Goal: Task Accomplishment & Management: Complete application form

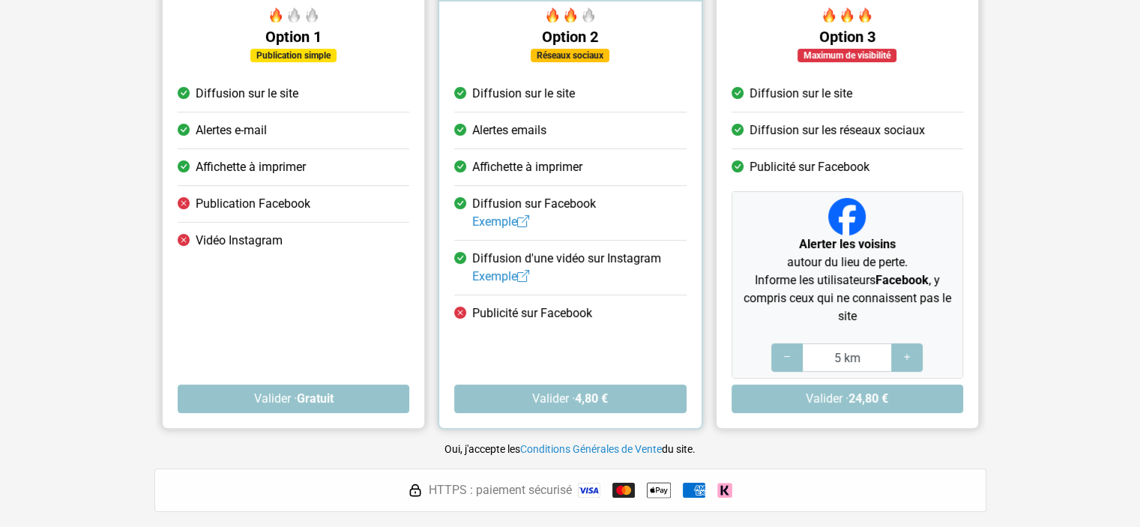
scroll to position [180, 0]
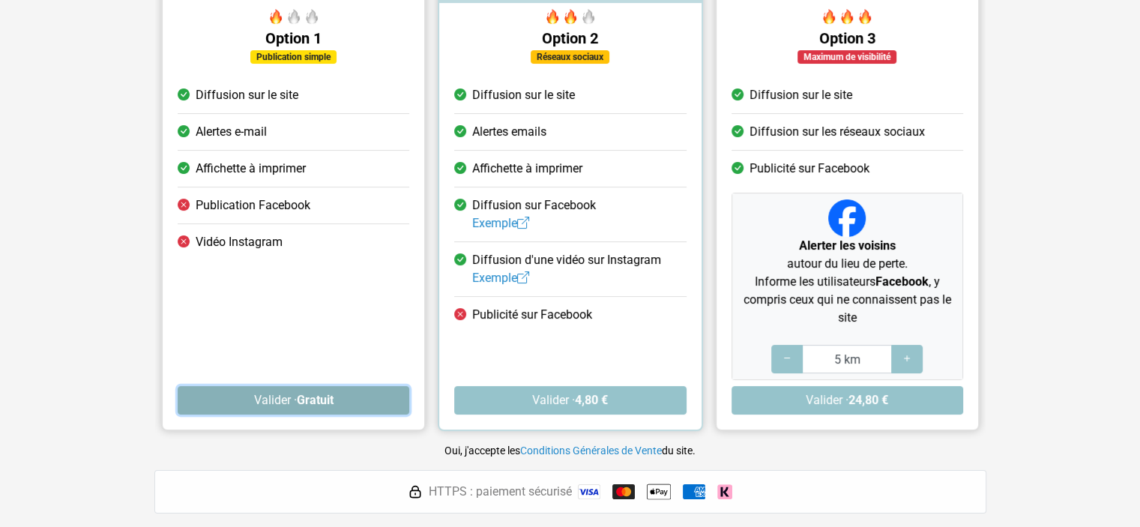
click at [291, 399] on button "Valider · Gratuit" at bounding box center [294, 400] width 232 height 28
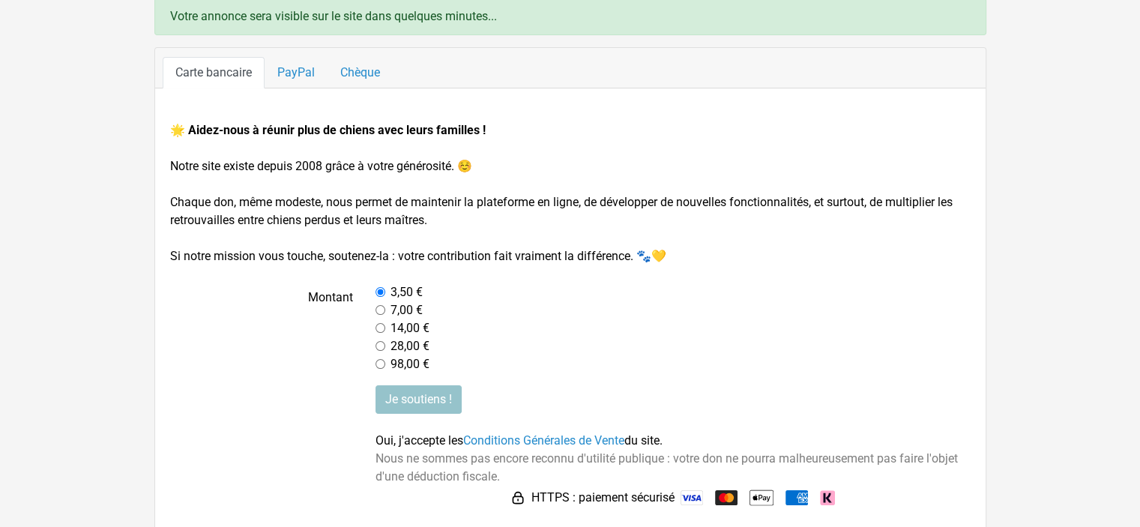
scroll to position [116, 0]
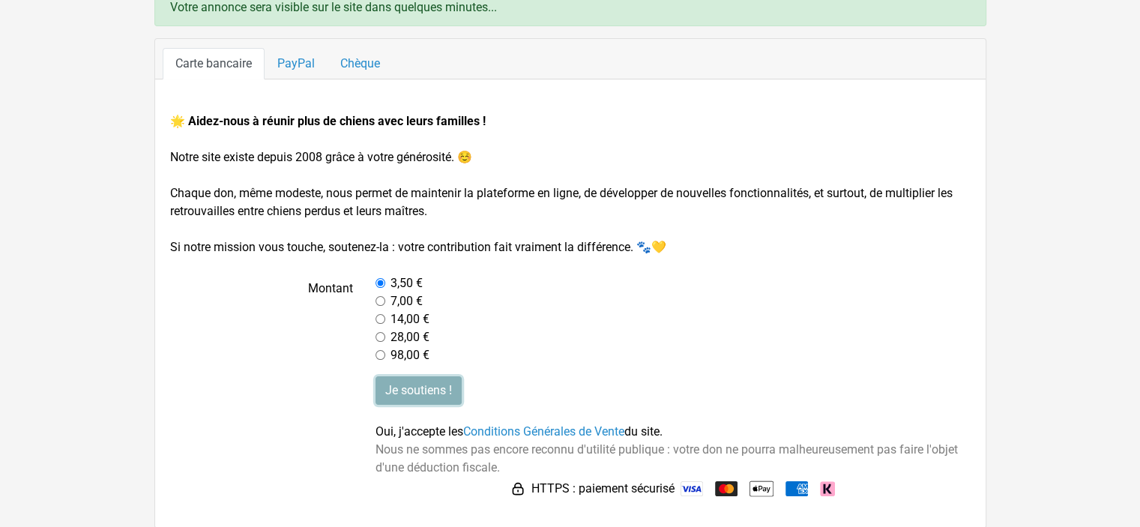
click at [429, 393] on input "Je soutiens !" at bounding box center [418, 390] width 86 height 28
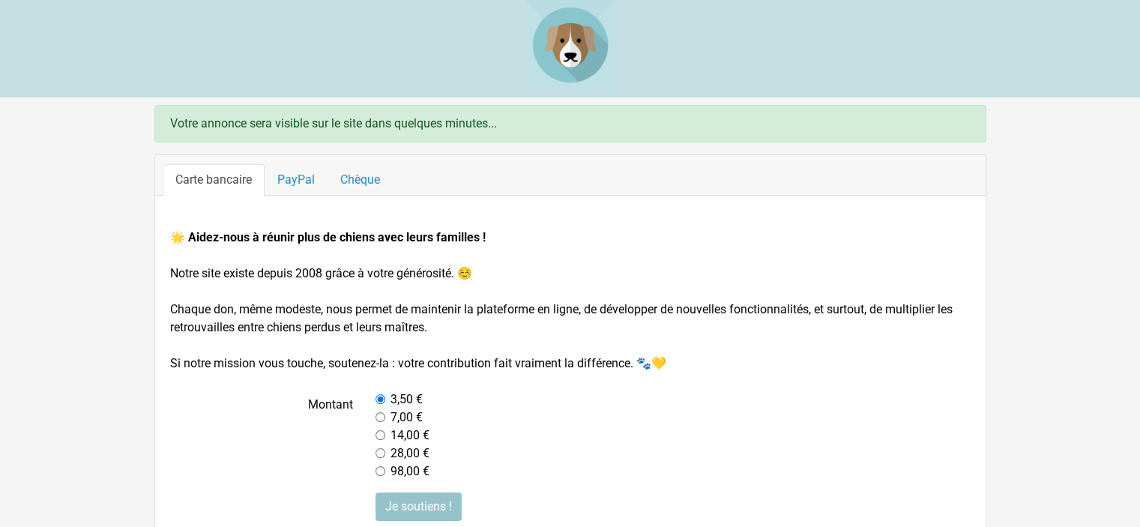
drag, startPoint x: 1126, startPoint y: 175, endPoint x: 1132, endPoint y: 206, distance: 31.3
click at [1129, 211] on main "Votre annonce sera visible sur le site dans quelques minutes... Carte bancaire …" at bounding box center [570, 374] width 1140 height 539
click at [578, 44] on img at bounding box center [570, 45] width 90 height 90
